Goal: Transaction & Acquisition: Purchase product/service

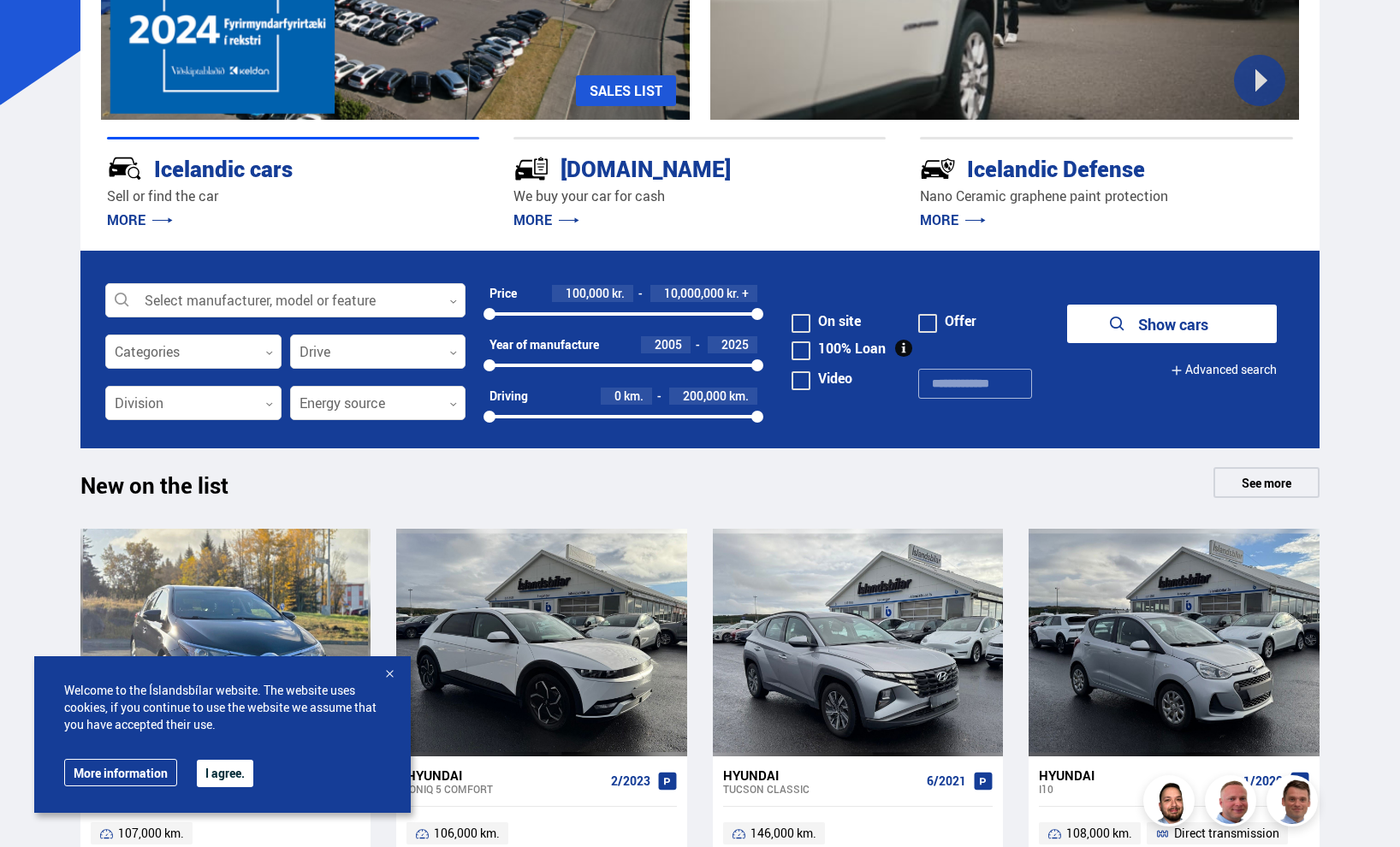
scroll to position [343, 0]
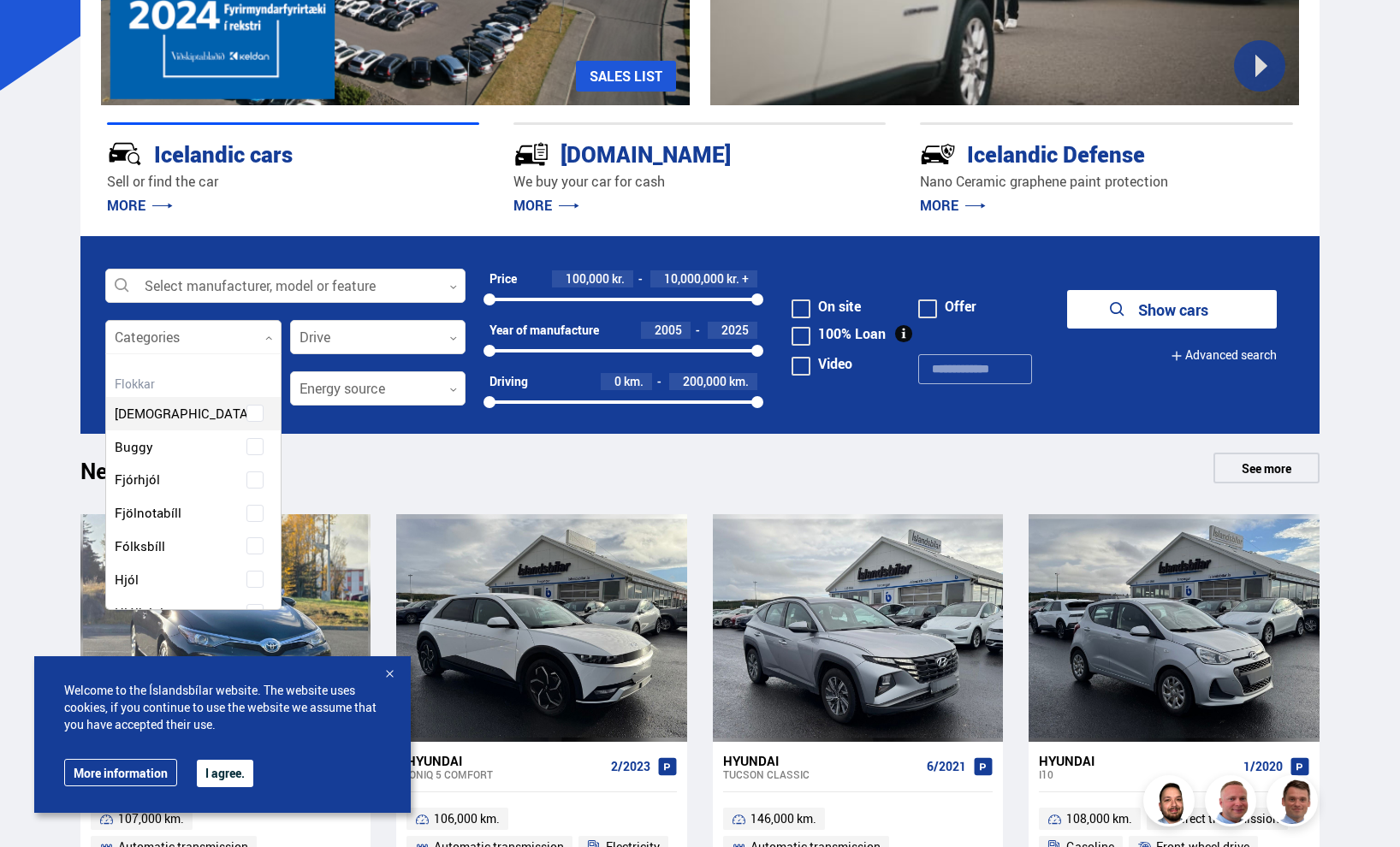
click at [203, 344] on div at bounding box center [193, 338] width 176 height 34
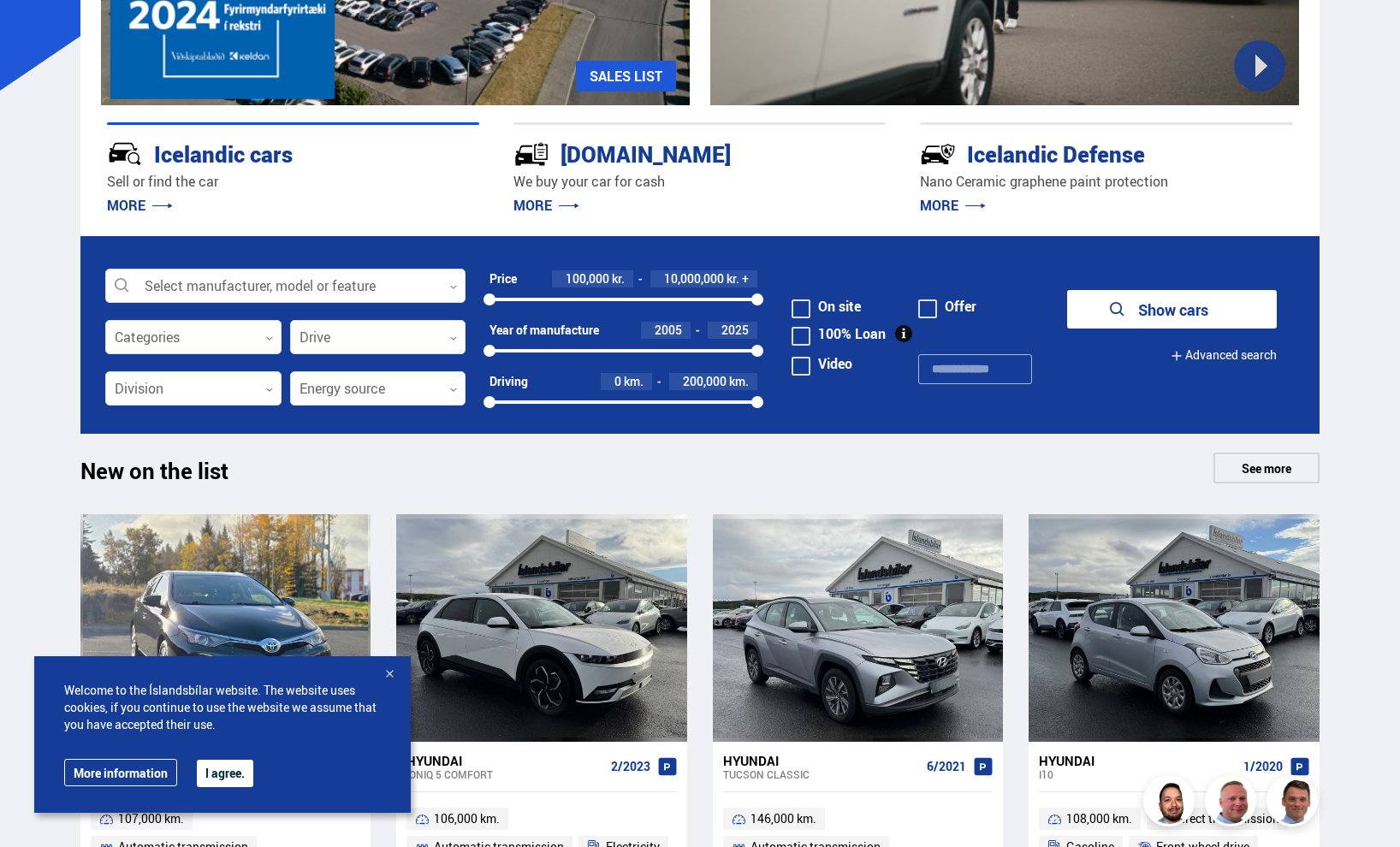
click at [402, 356] on form "Select manufacturer, model or feature 0 Categories 0 Drive 0 Price 100,000 kr. …" at bounding box center [700, 335] width 1240 height 198
click at [404, 347] on div at bounding box center [378, 338] width 176 height 34
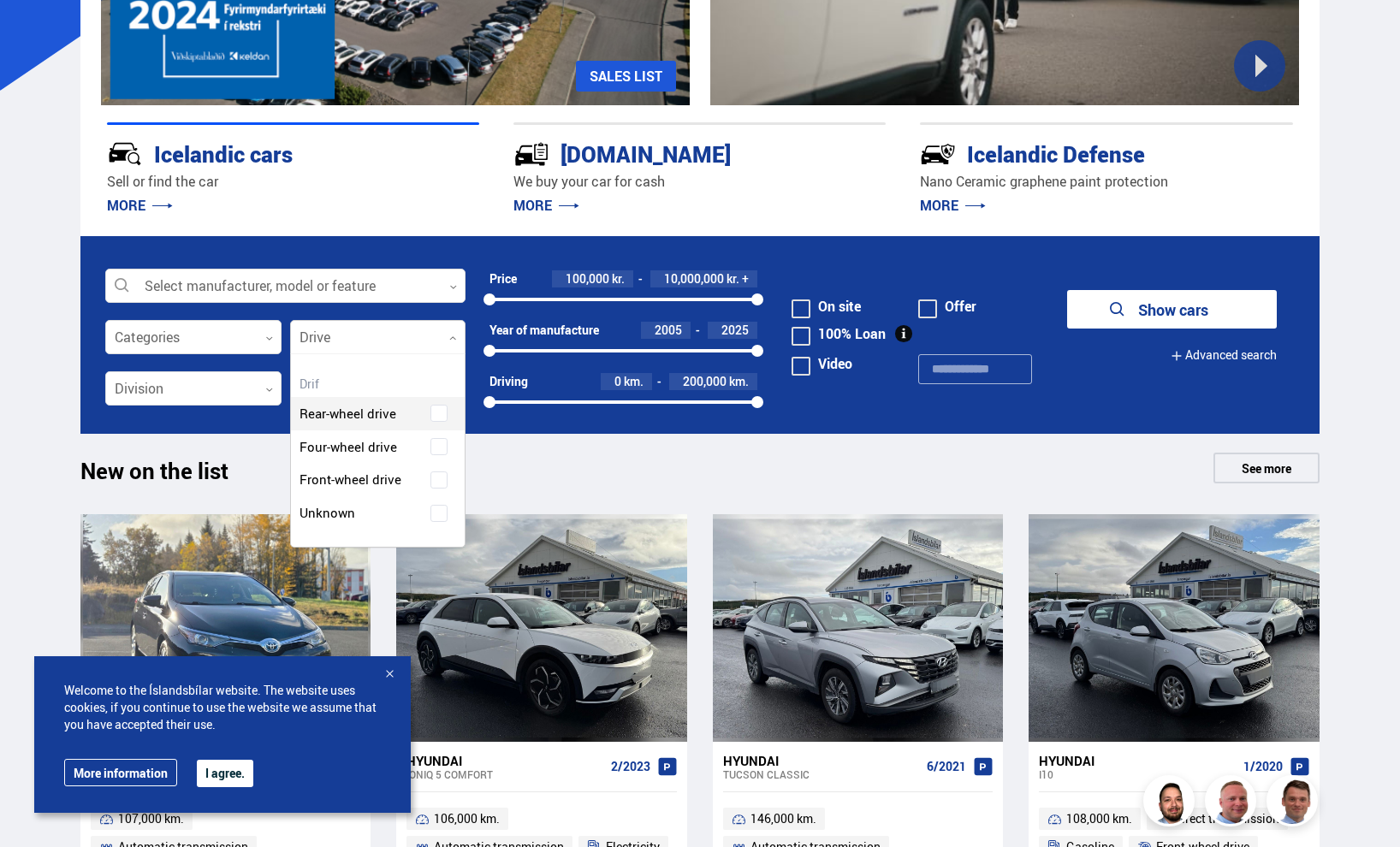
scroll to position [193, 173]
click at [213, 388] on div at bounding box center [193, 389] width 176 height 34
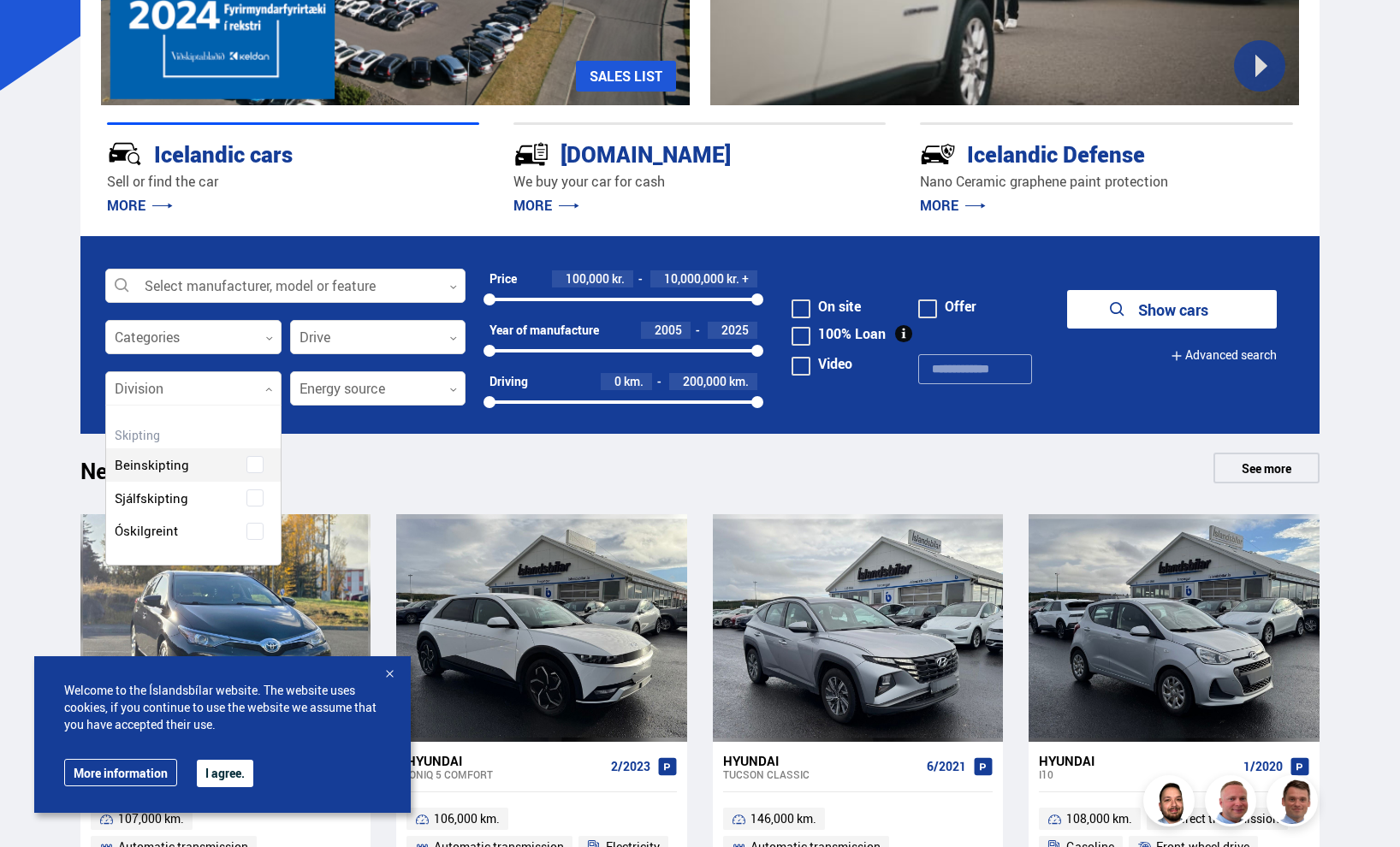
scroll to position [184, 173]
click at [255, 502] on div "Direct transmission Automatic transmission Undefined" at bounding box center [193, 497] width 174 height 150
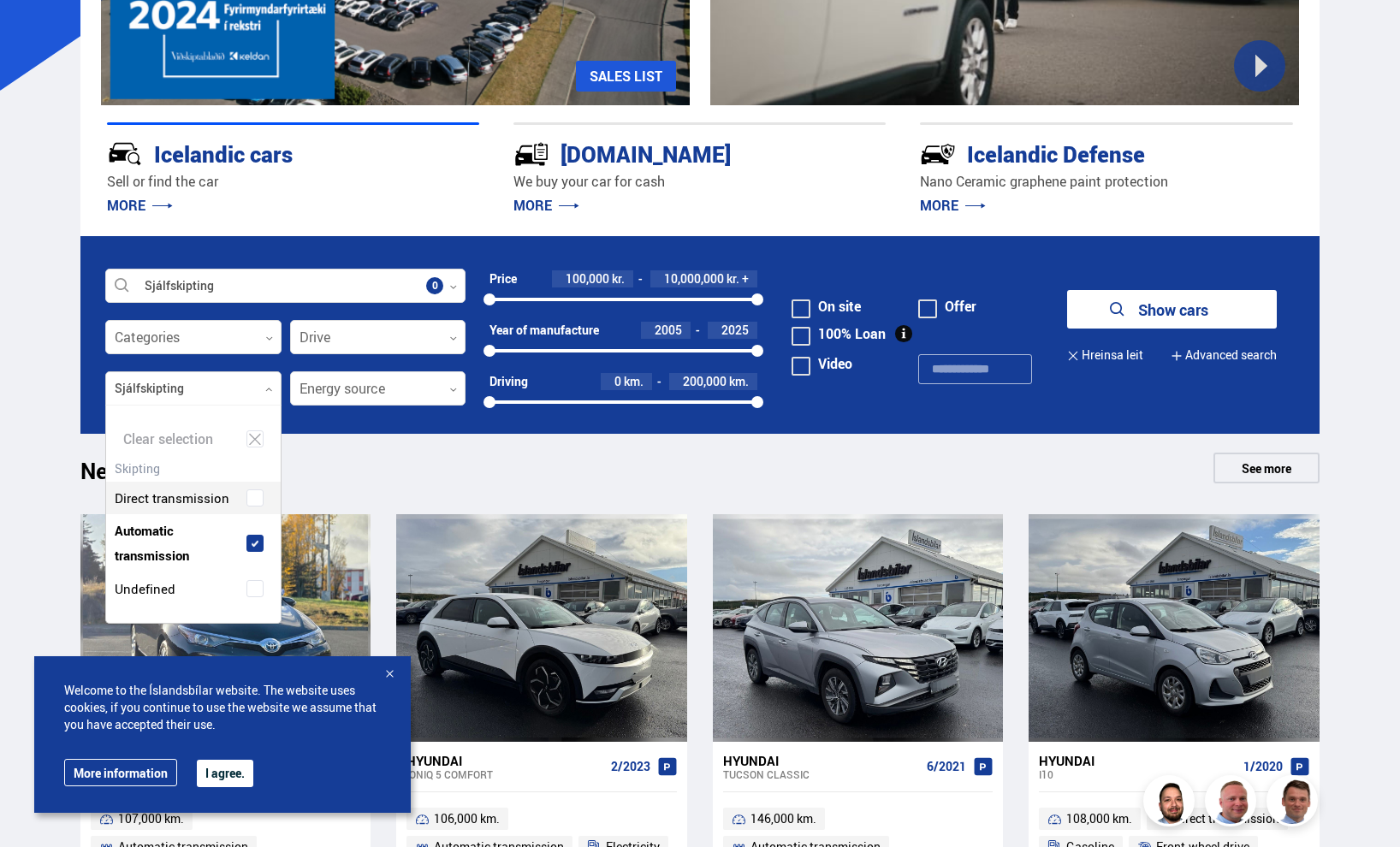
scroll to position [218, 173]
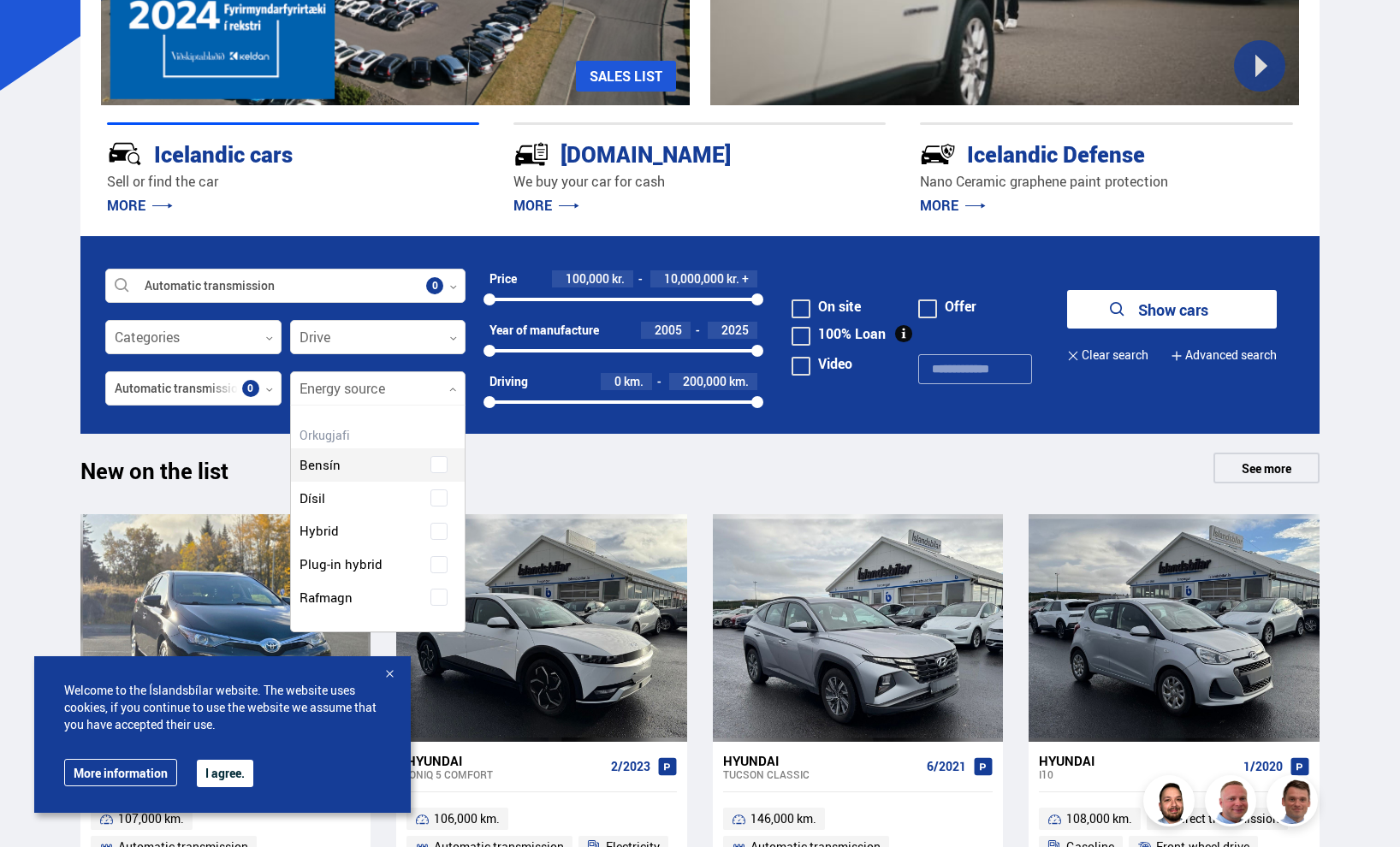
click at [400, 389] on div at bounding box center [378, 389] width 176 height 34
click at [452, 463] on div "Gasoline" at bounding box center [378, 452] width 174 height 59
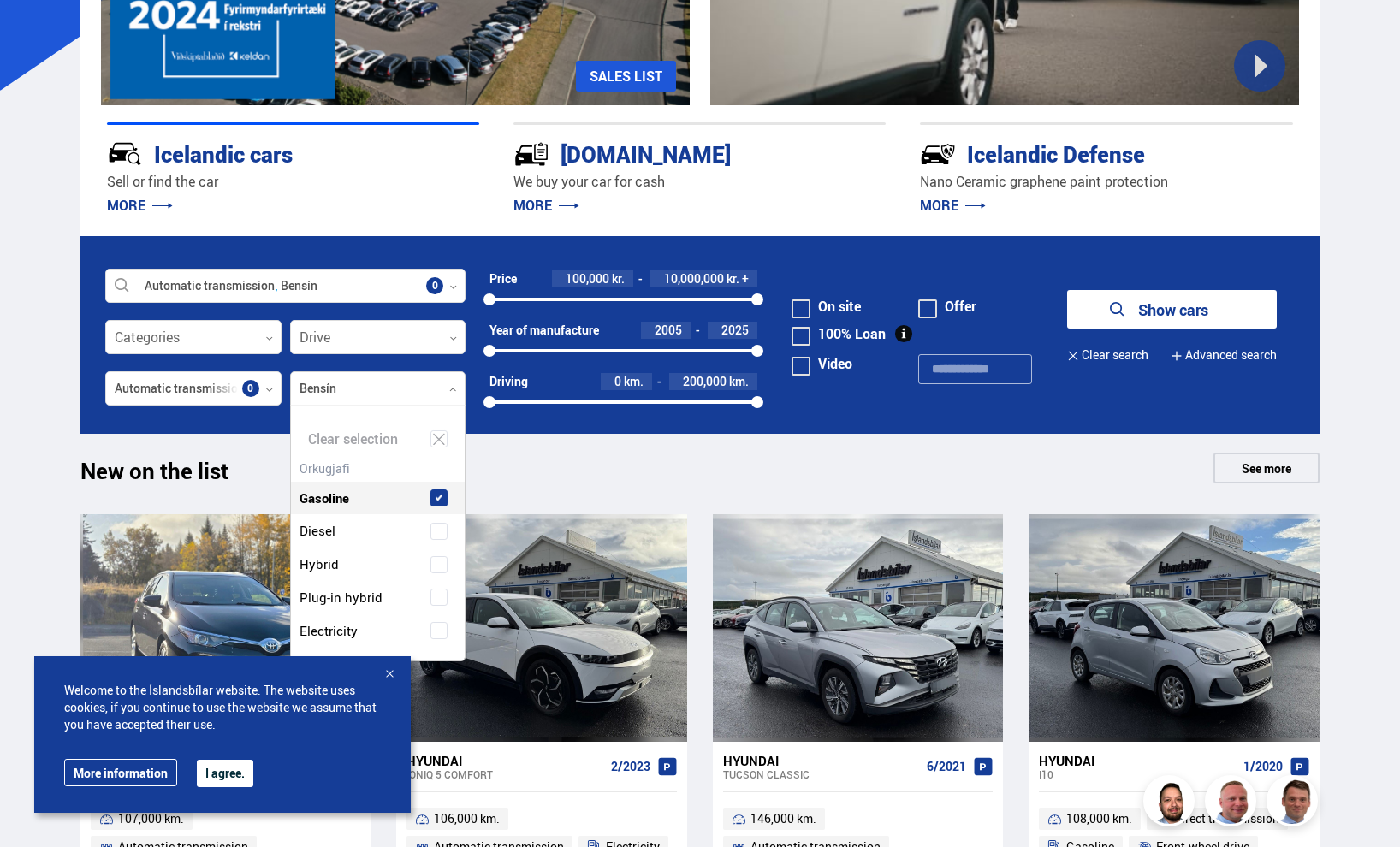
scroll to position [255, 169]
click at [1247, 312] on button "Show cars" at bounding box center [1172, 309] width 210 height 38
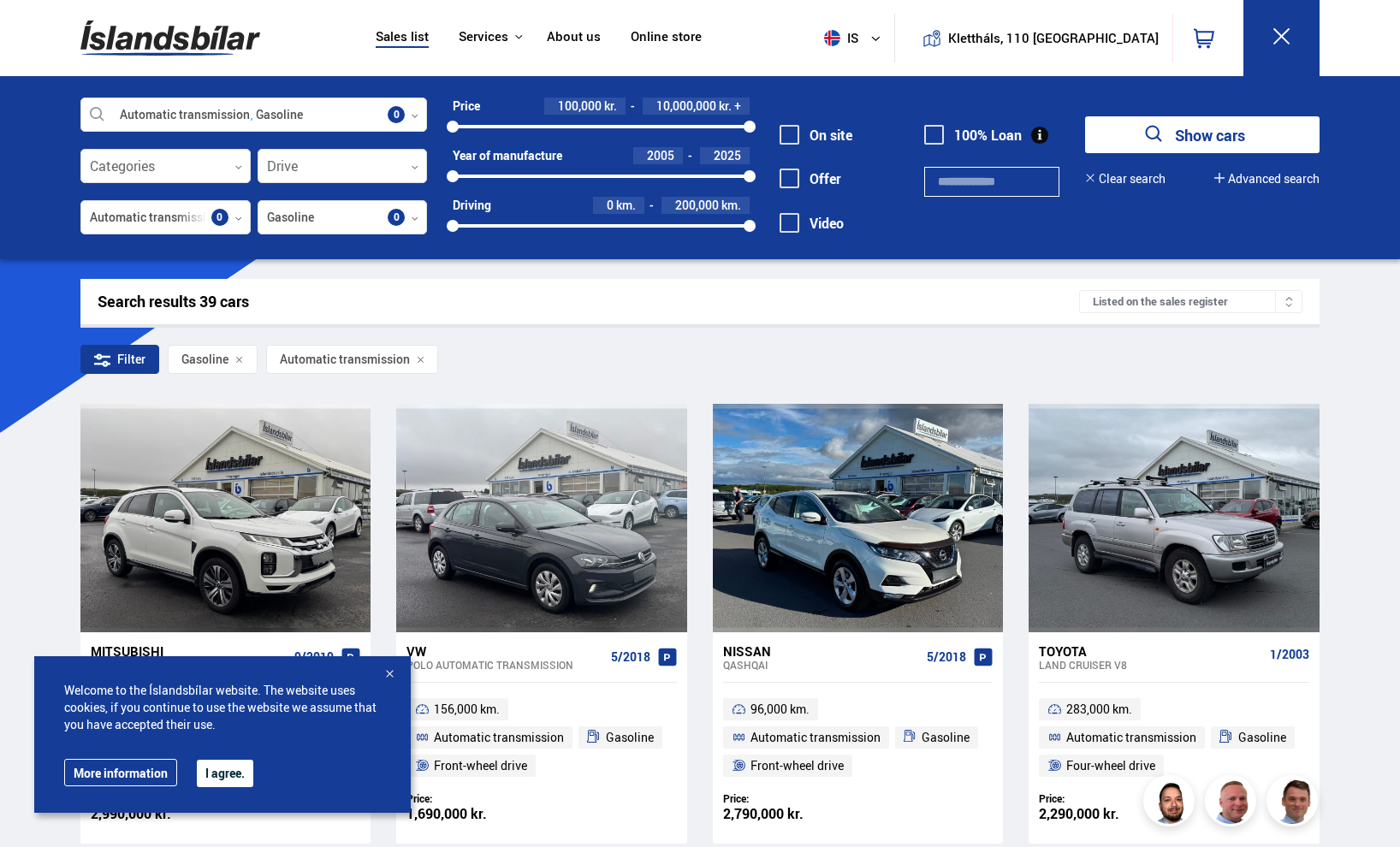
click at [396, 675] on div at bounding box center [389, 675] width 17 height 17
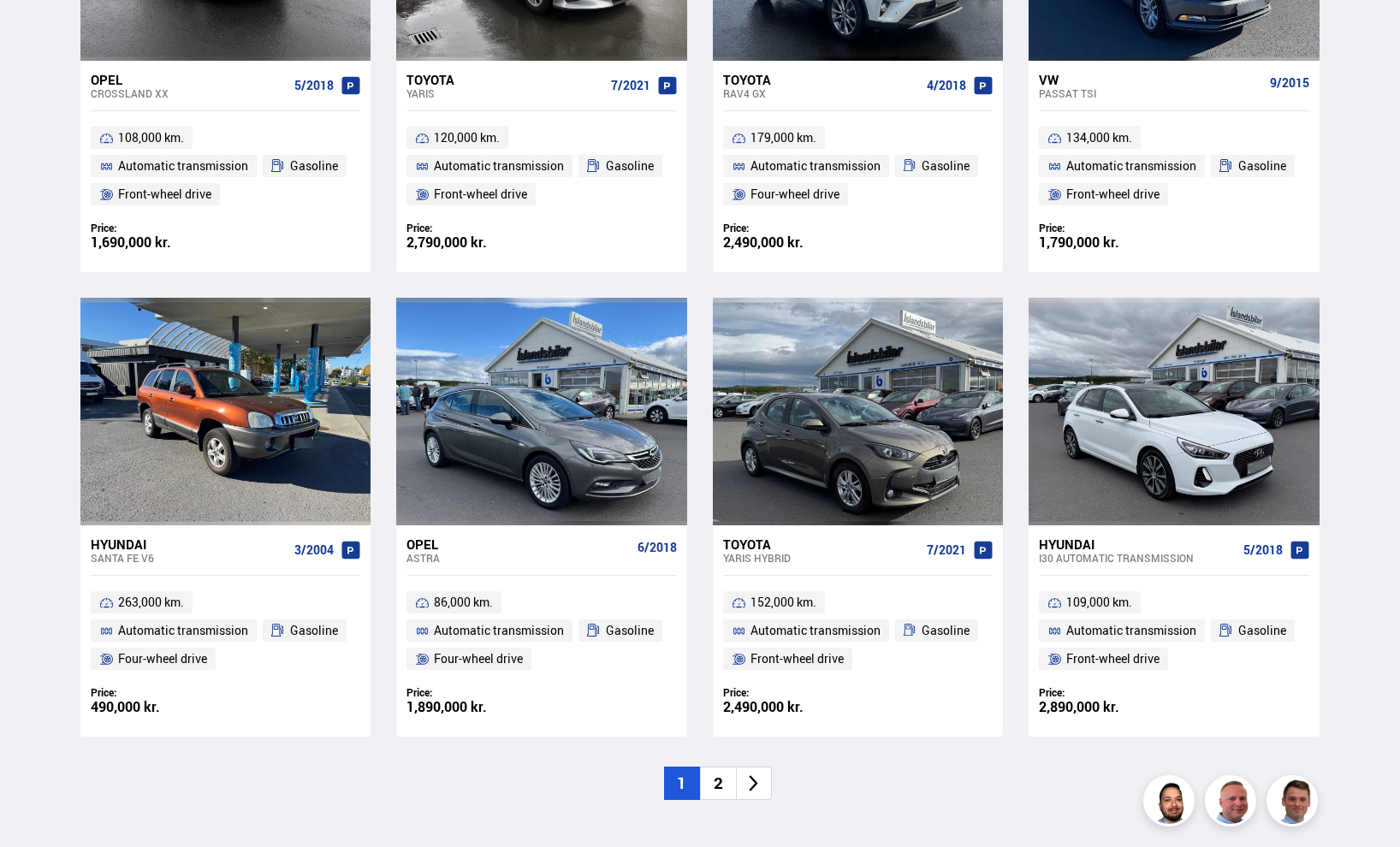
scroll to position [2653, 0]
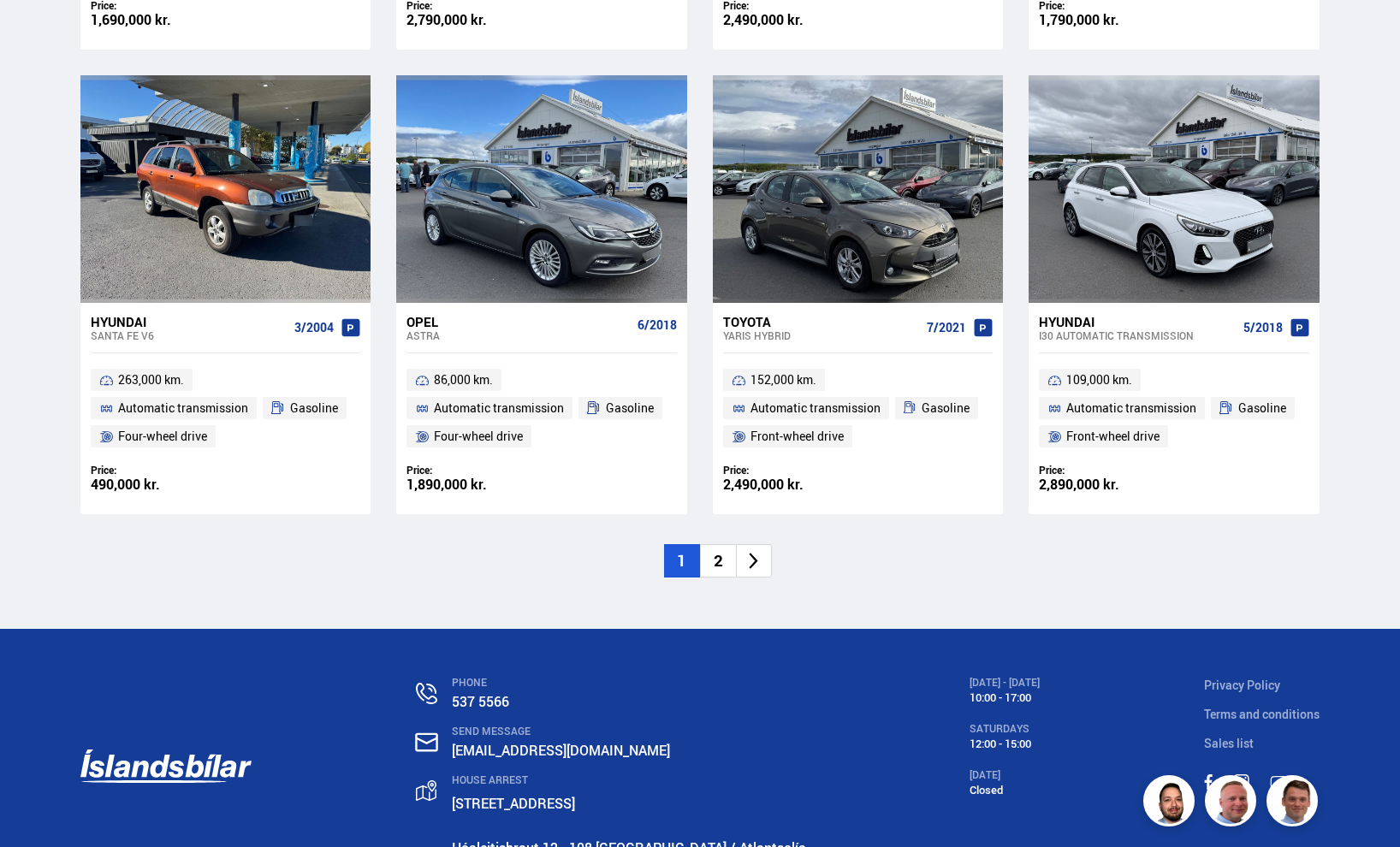
click at [717, 571] on font "2" at bounding box center [719, 560] width 10 height 23
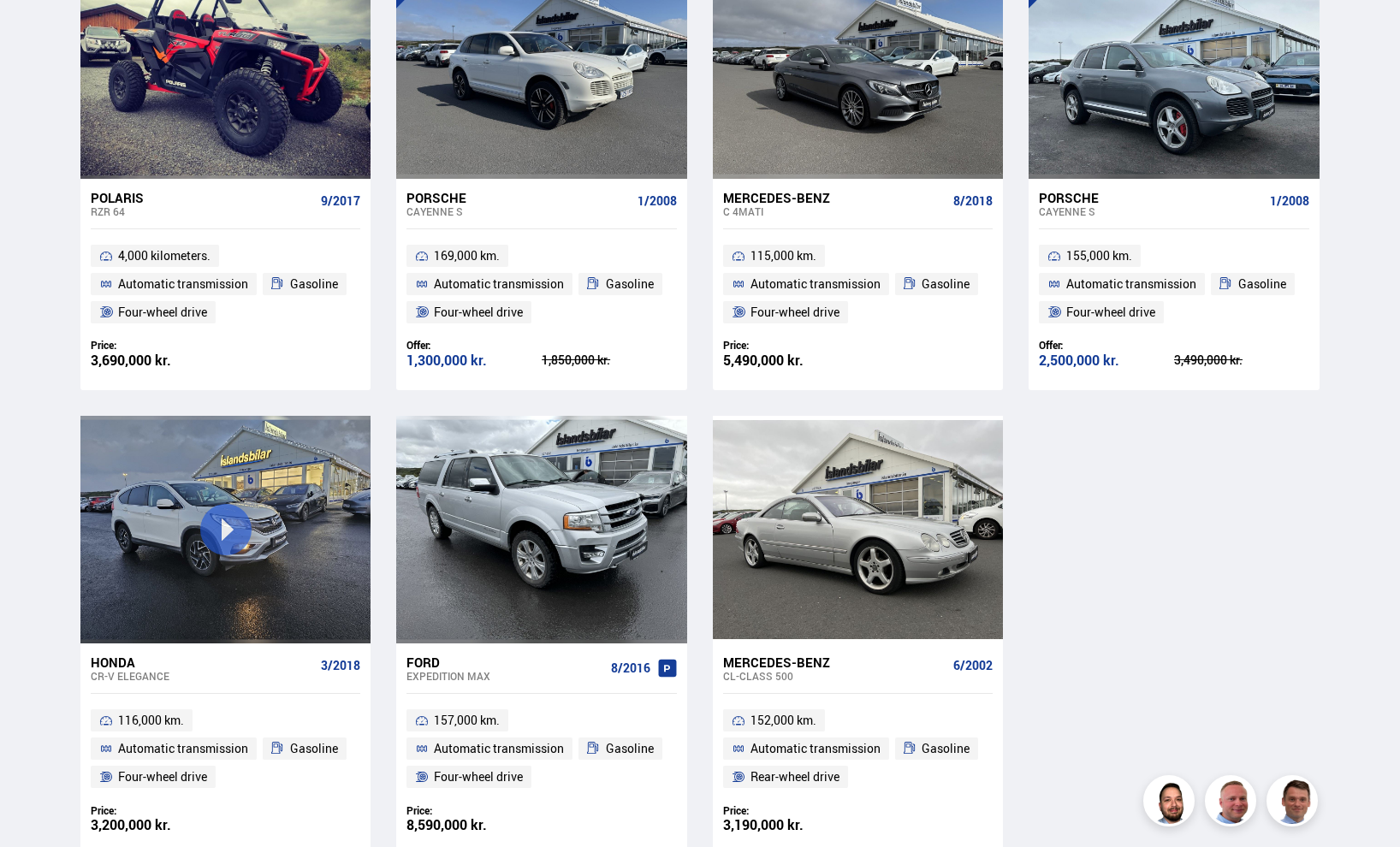
scroll to position [1456, 0]
